Goal: Task Accomplishment & Management: Complete application form

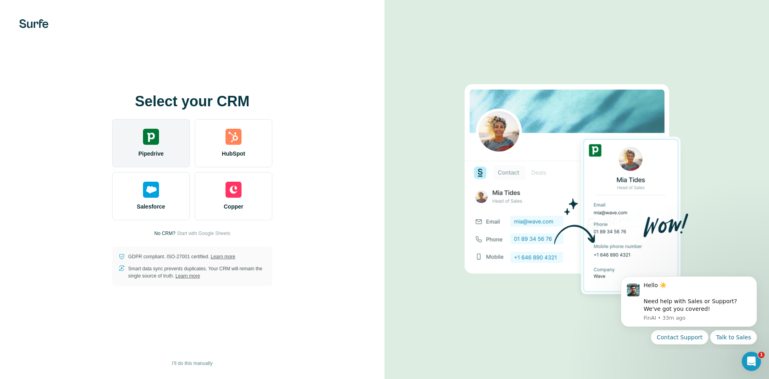
click at [154, 148] on div "Pipedrive" at bounding box center [151, 143] width 78 height 48
click at [157, 161] on div "Pipedrive" at bounding box center [151, 143] width 78 height 48
